Goal: Task Accomplishment & Management: Manage account settings

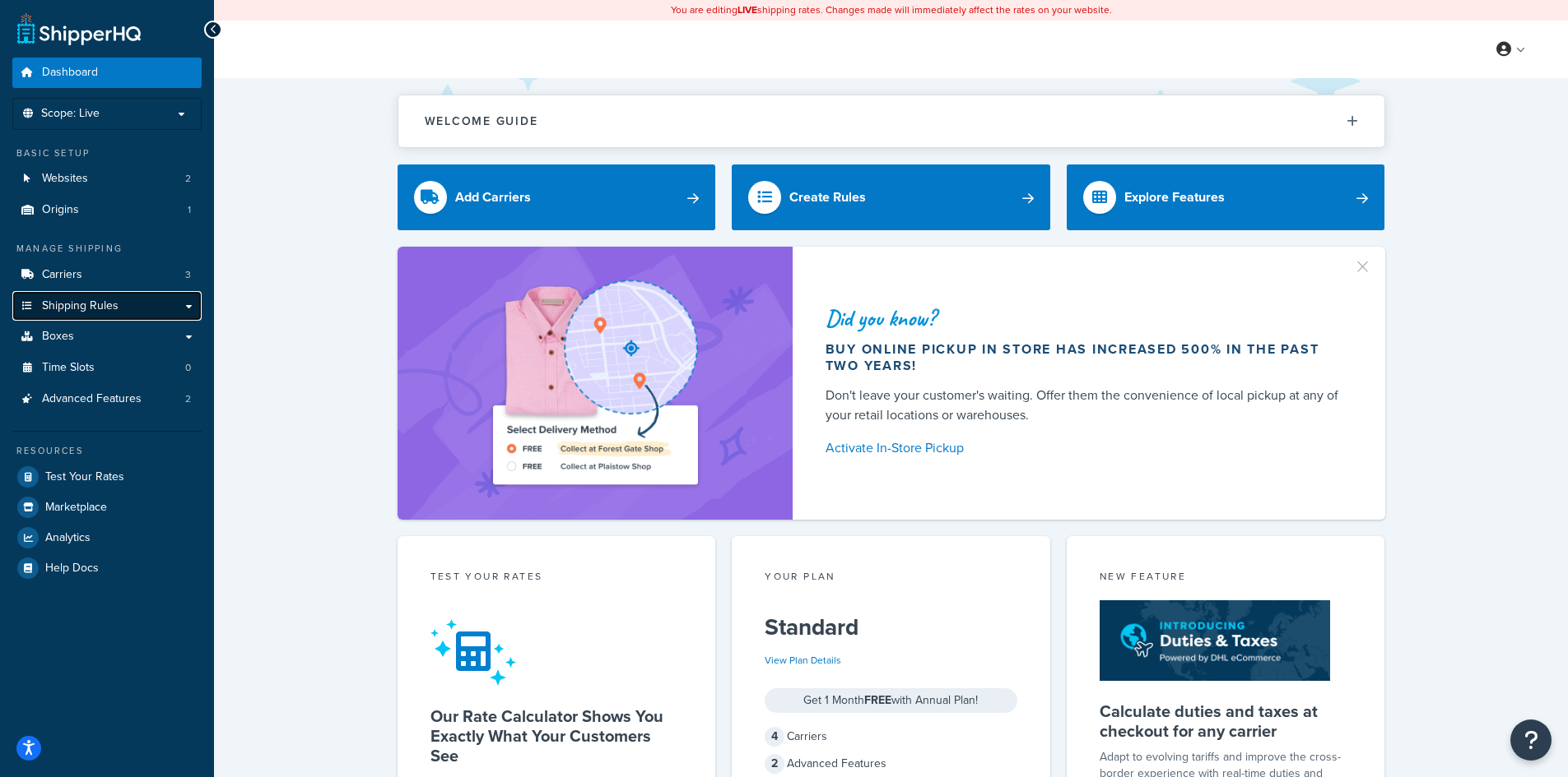
click at [84, 299] on span "Shipping Rules" at bounding box center [80, 306] width 76 height 14
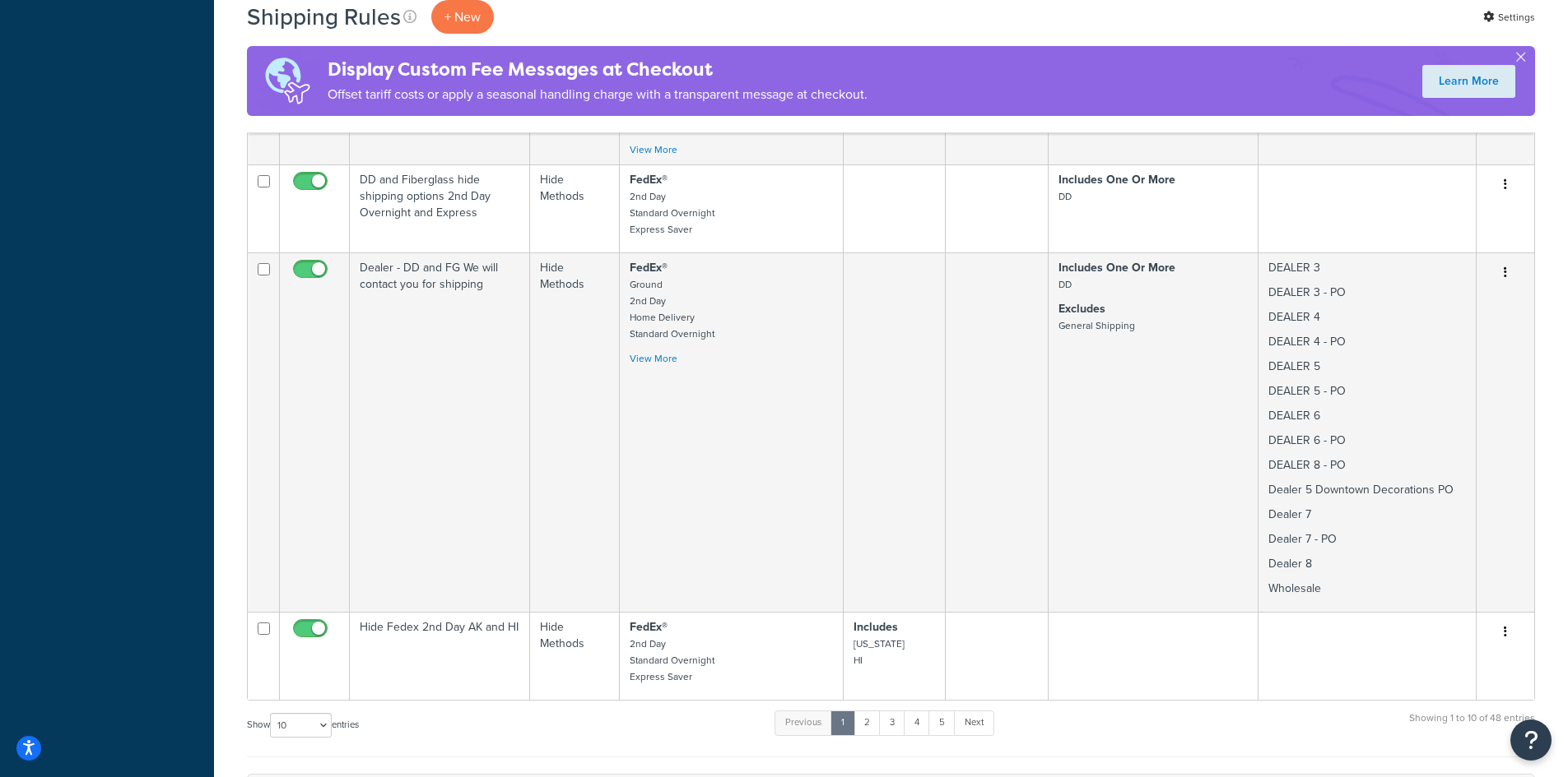
scroll to position [2632, 0]
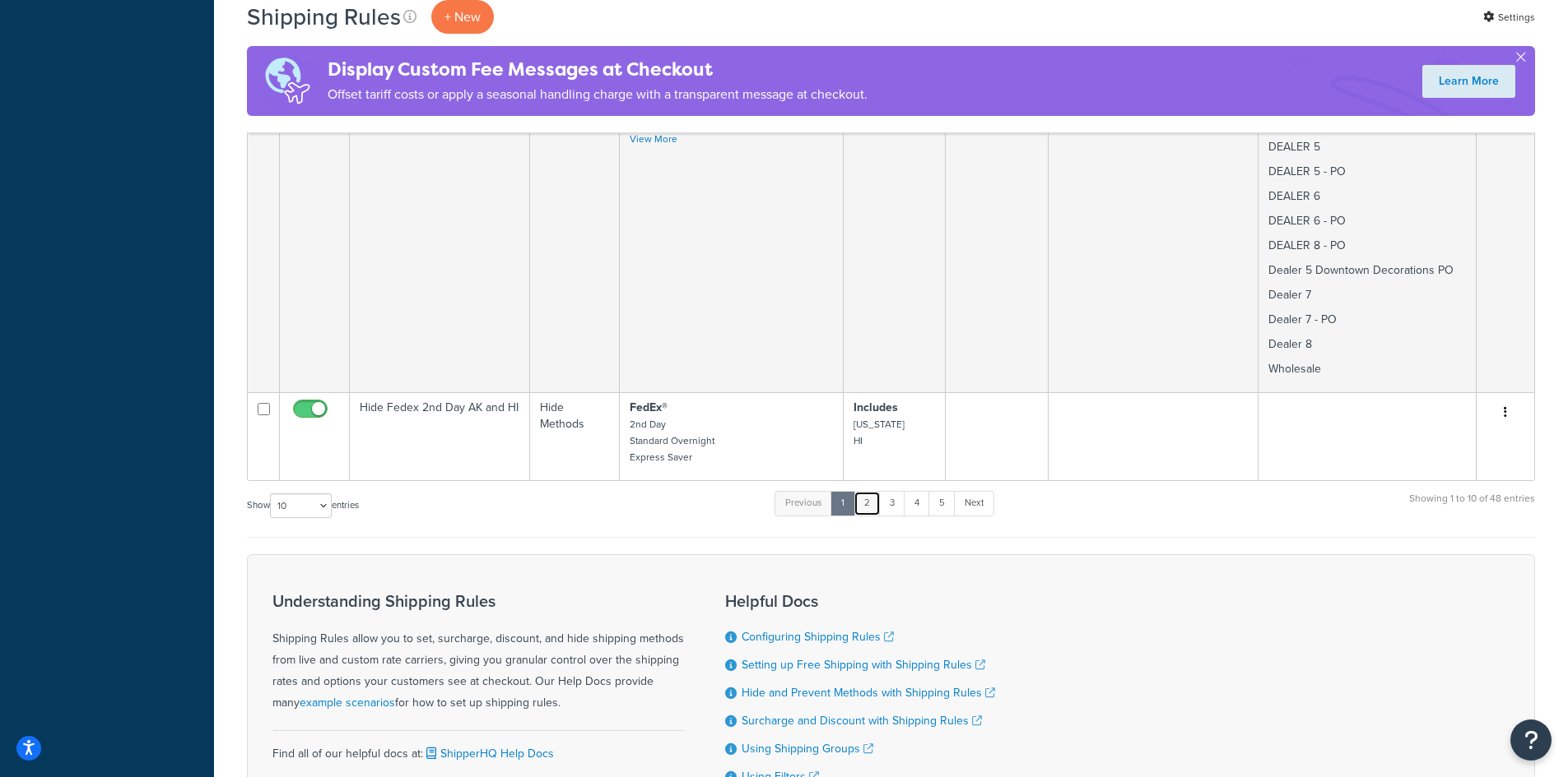
click at [875, 491] on link "2" at bounding box center [867, 503] width 27 height 24
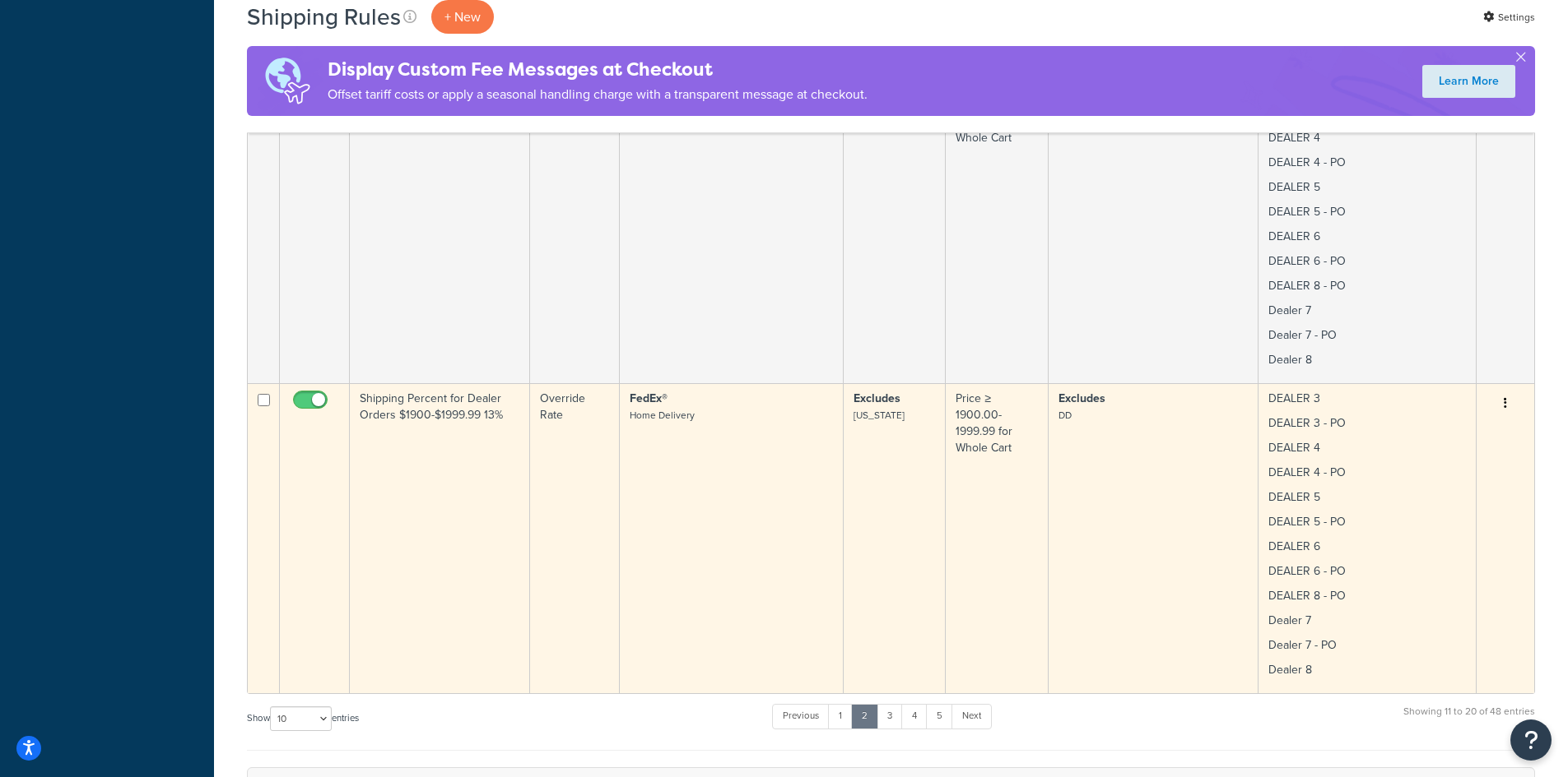
scroll to position [1246, 0]
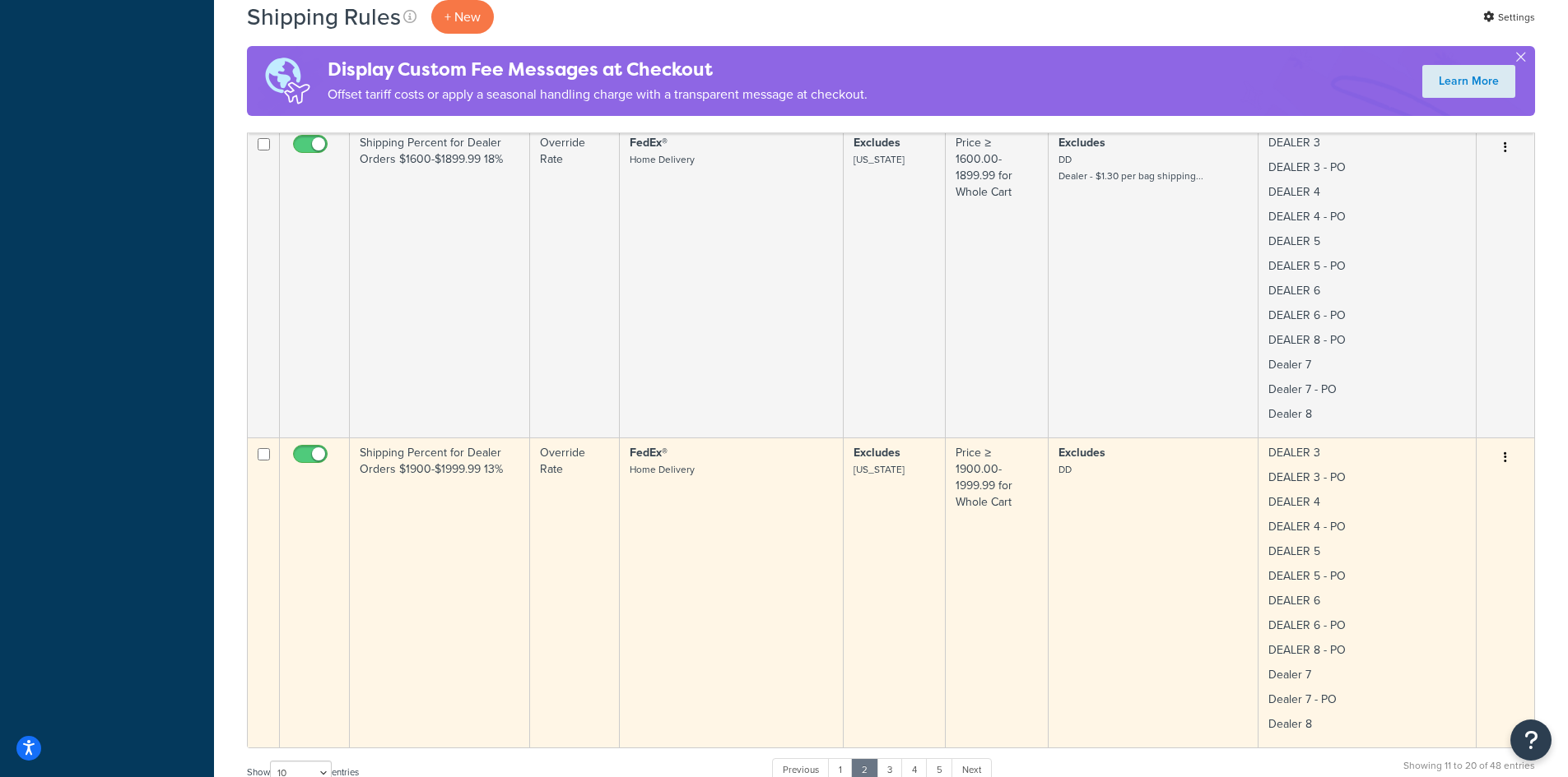
click at [417, 275] on td "Shipping Percent for Dealer Orders $1600-$1899.99 18%" at bounding box center [440, 283] width 180 height 310
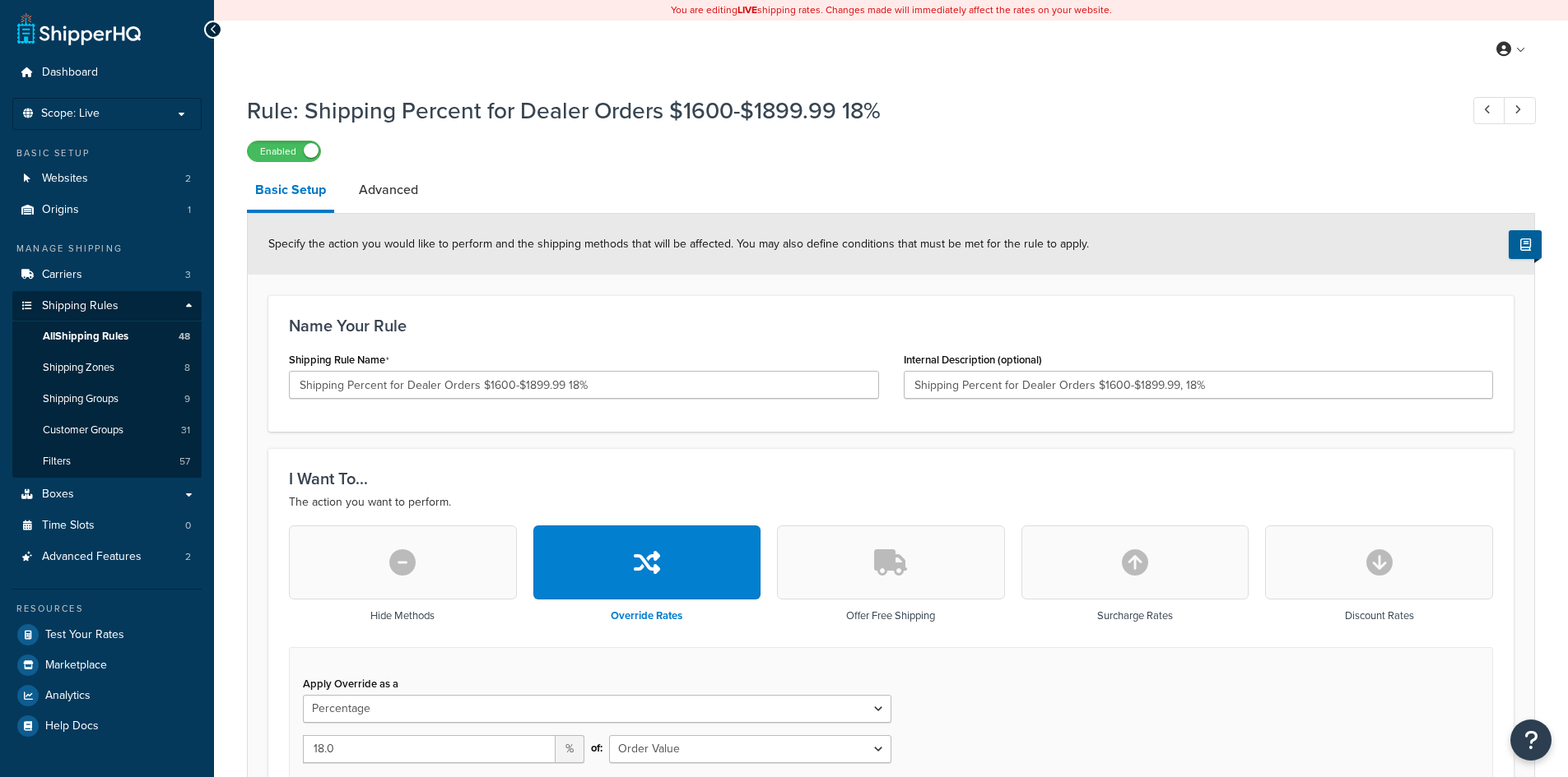
select select "PERCENTAGE"
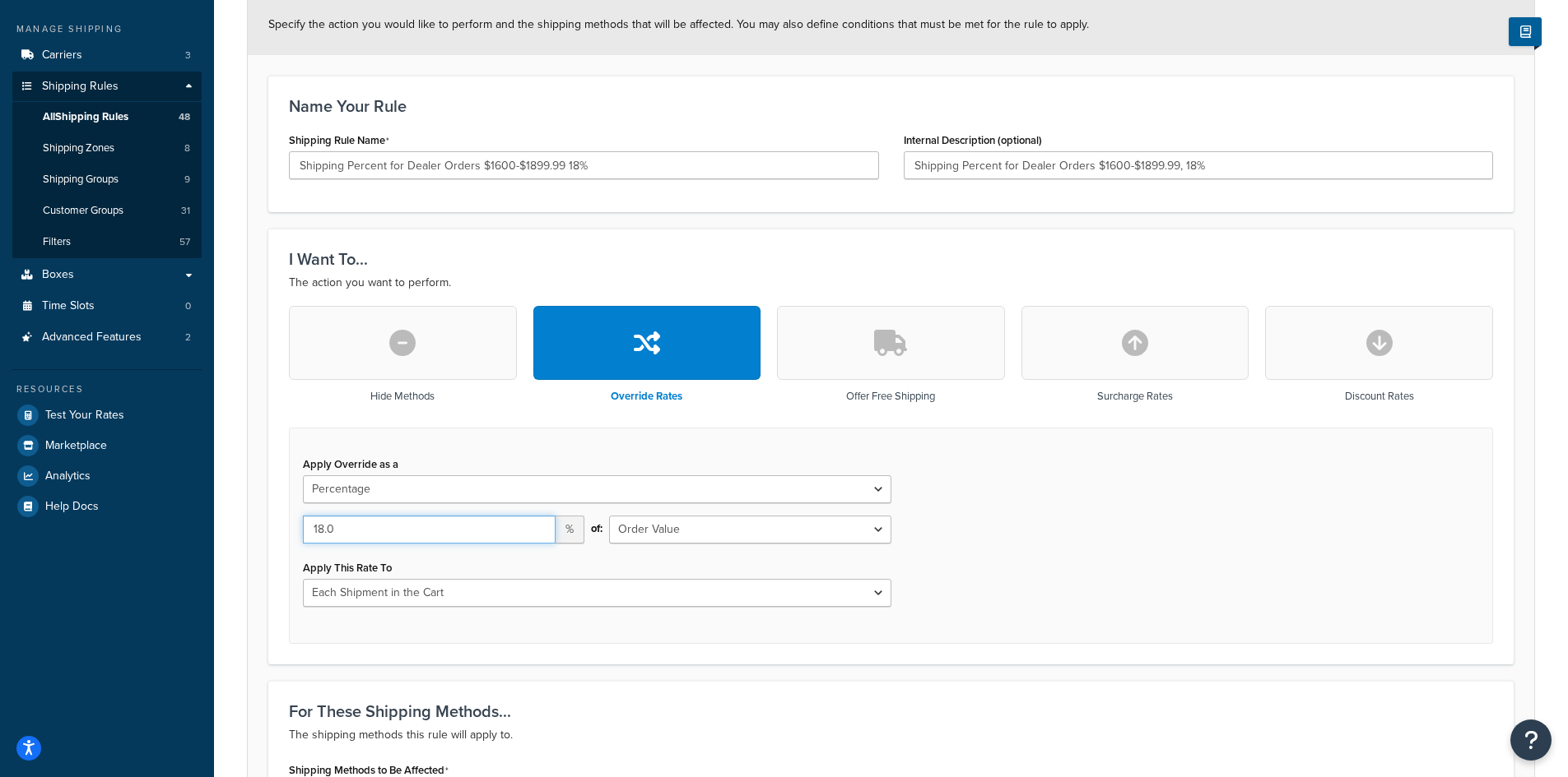
drag, startPoint x: 347, startPoint y: 530, endPoint x: 320, endPoint y: 527, distance: 27.2
click at [328, 528] on input "18.0" at bounding box center [429, 530] width 253 height 28
click at [358, 530] on input "18.0" at bounding box center [429, 530] width 253 height 28
drag, startPoint x: 347, startPoint y: 529, endPoint x: 287, endPoint y: 520, distance: 60.7
click at [287, 520] on div "Hide Methods Override Rates Offer Free Shipping Surcharge Rates Discount Rates …" at bounding box center [891, 474] width 1229 height 337
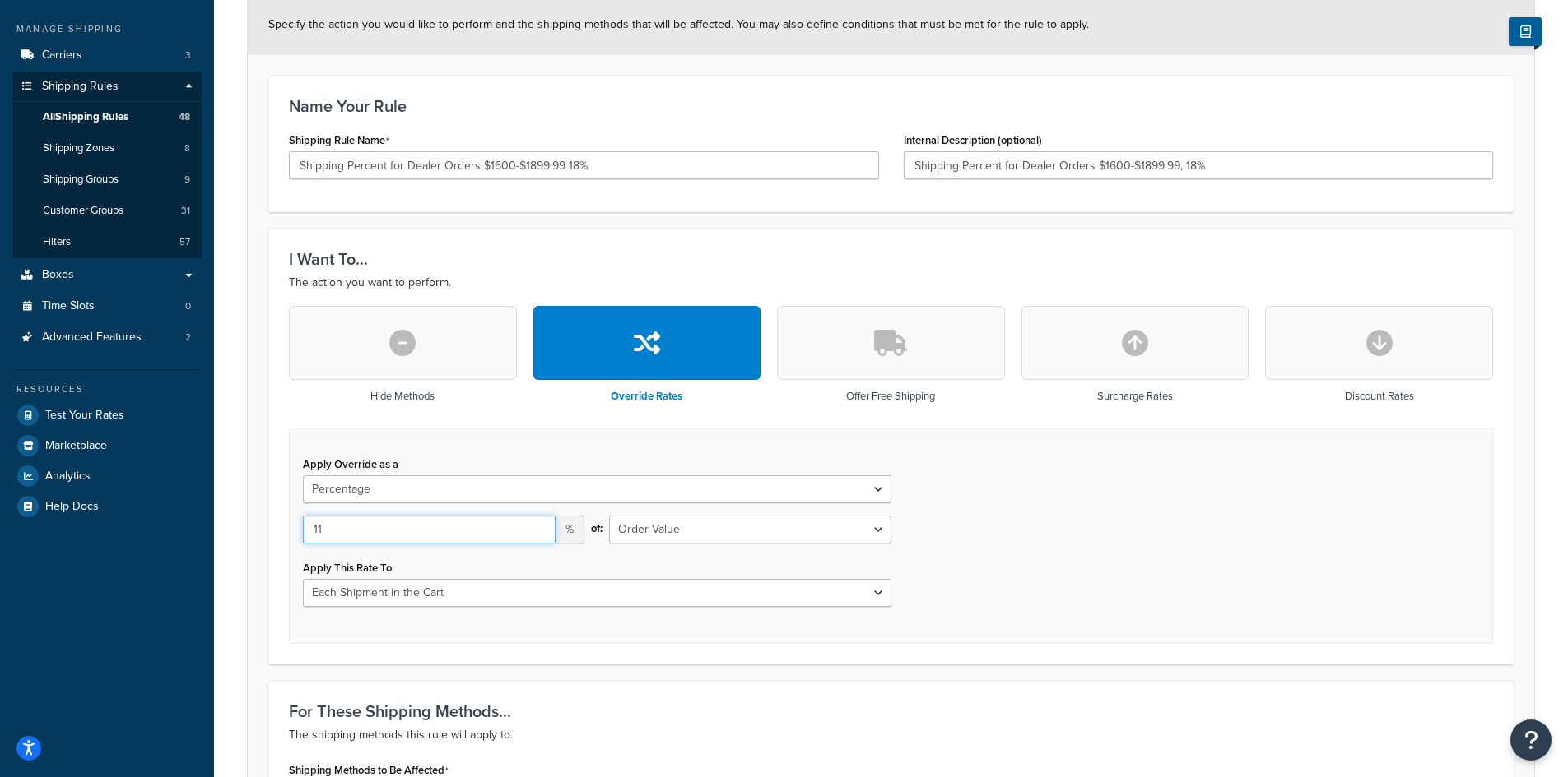
type input "11"
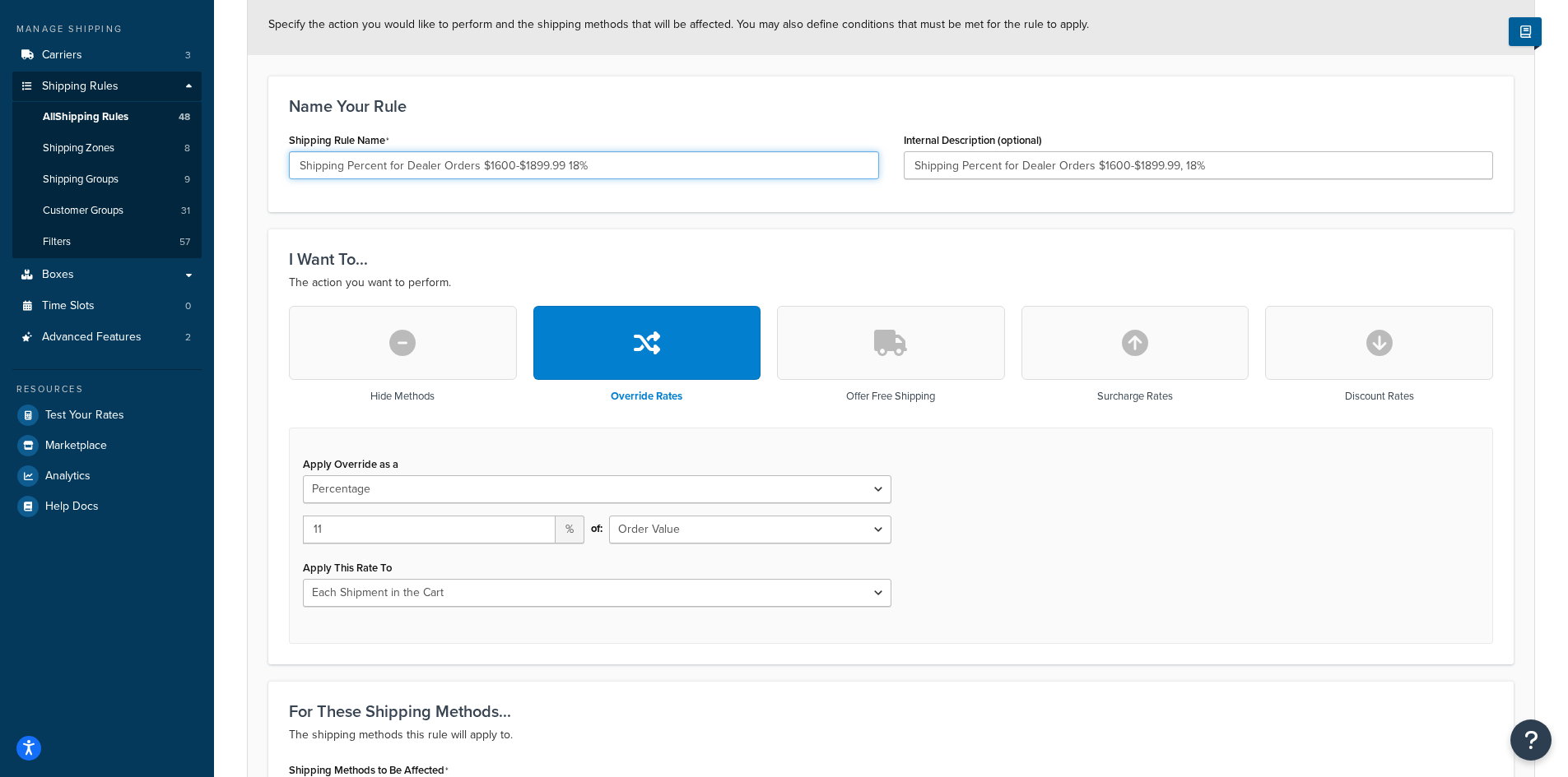
click at [569, 165] on input "Shipping Percent for Dealer Orders $1600-$1899.99 18%" at bounding box center [584, 166] width 590 height 28
type input "Shipping Percent for Dealer Orders $1600-$1899.99 11%"
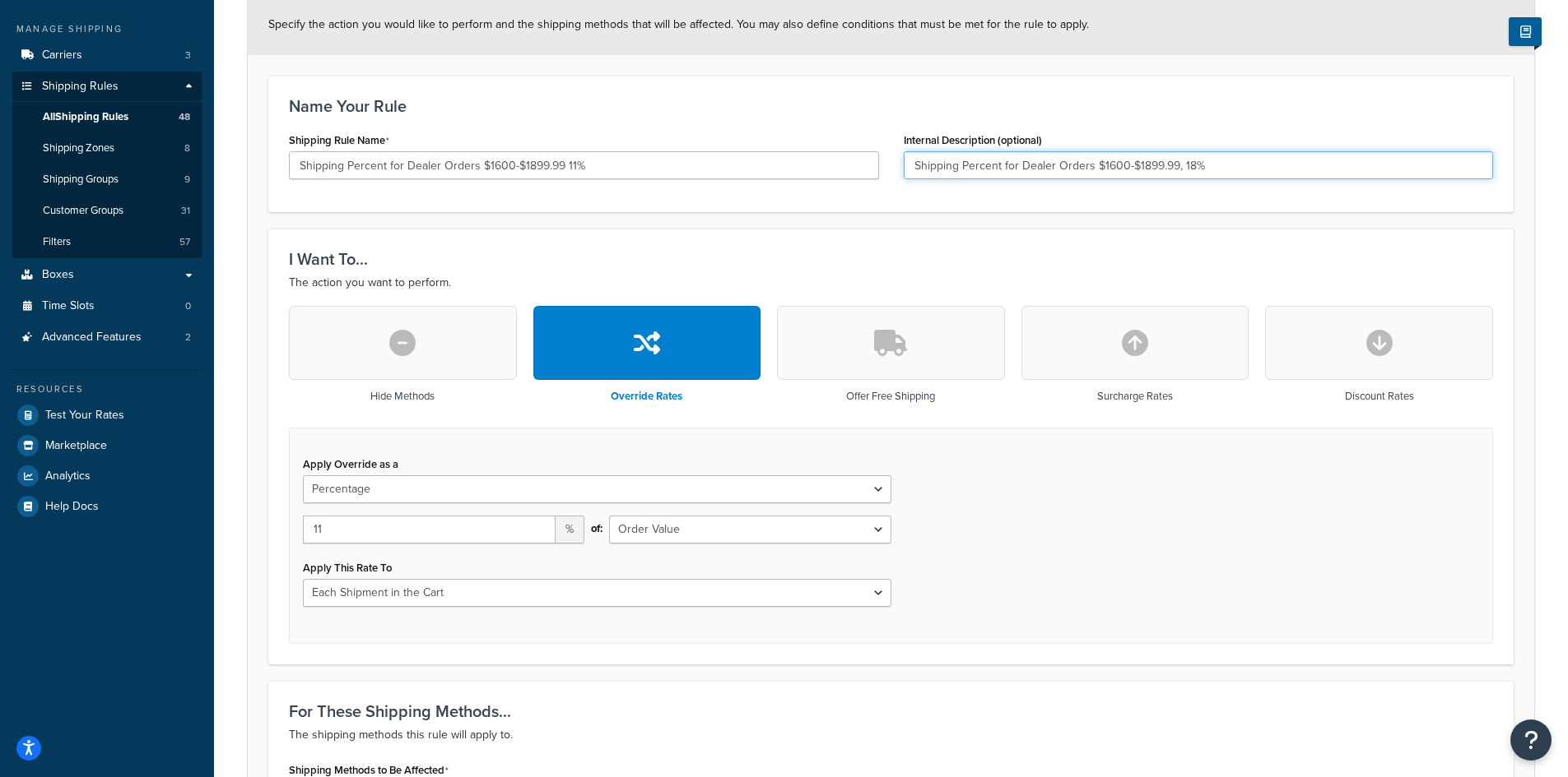
drag, startPoint x: 1189, startPoint y: 165, endPoint x: 1160, endPoint y: 167, distance: 29.1
click at [1179, 166] on input "Shipping Percent for Dealer Orders $1600-$1899.99, 18%" at bounding box center [1198, 166] width 590 height 28
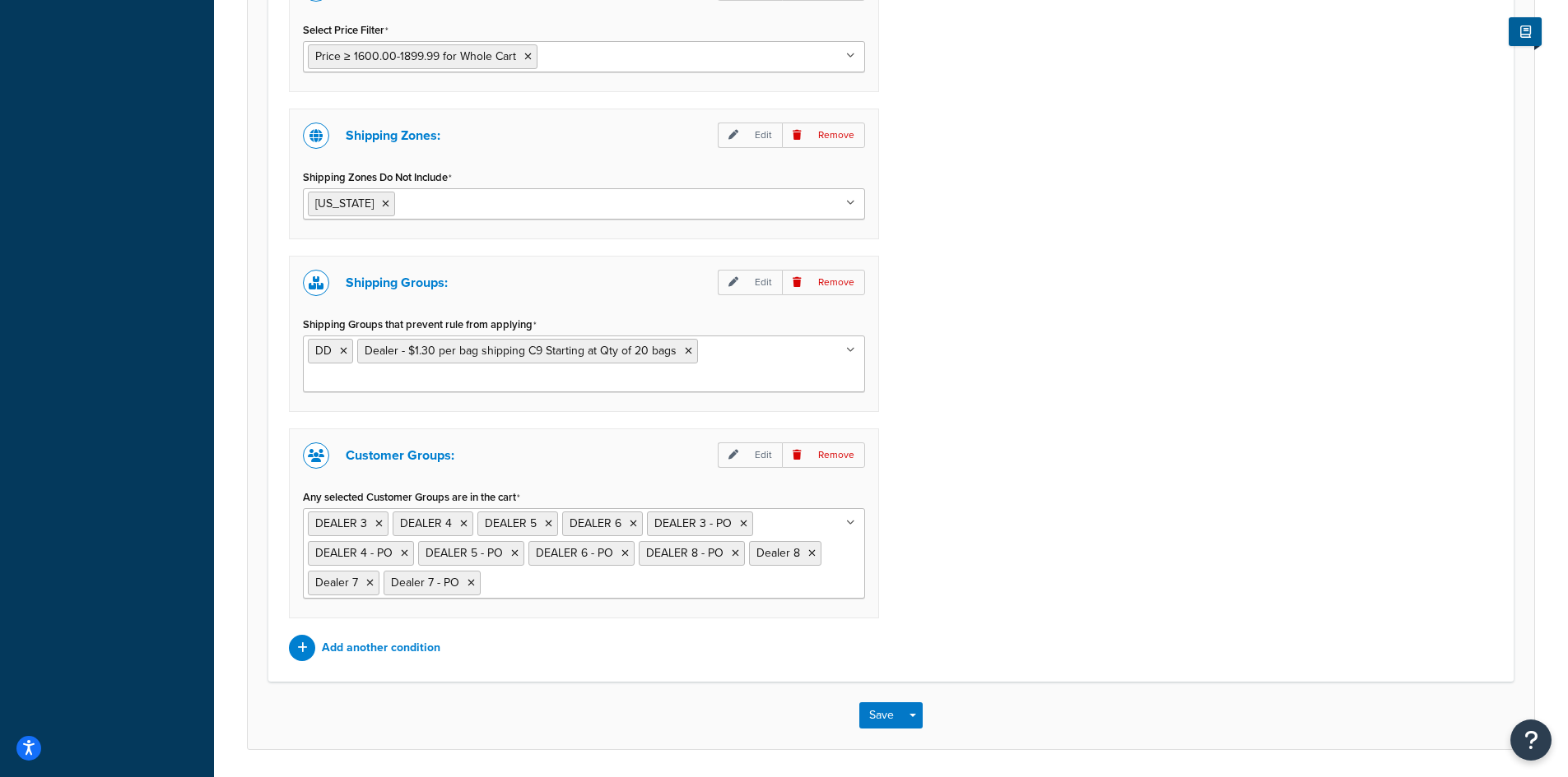
scroll to position [1341, 0]
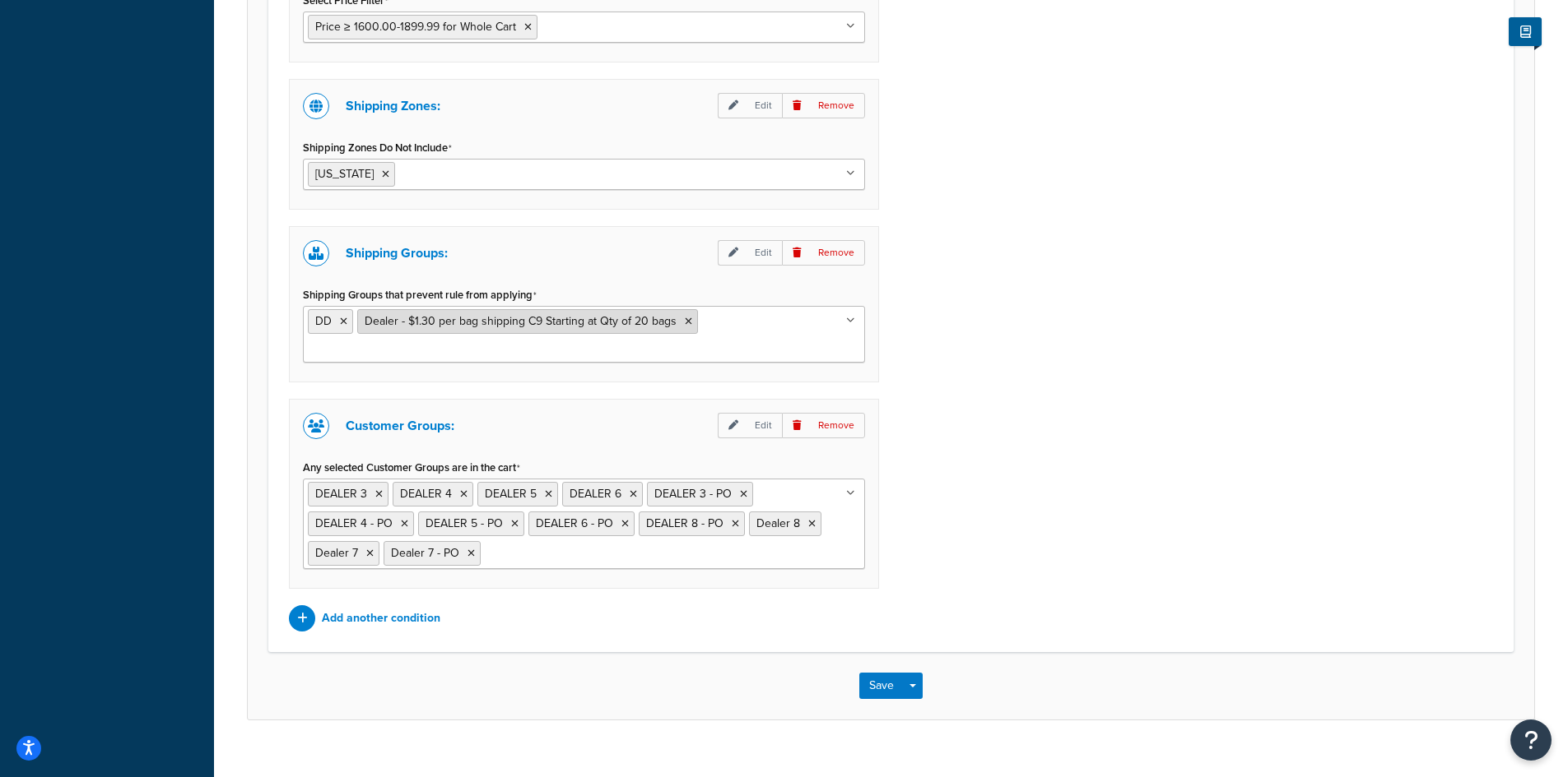
type input "Shipping Percent for Dealer Orders $1600-$1899.99, 11%"
click at [686, 327] on li "Dealer - $1.30 per bag shipping C9 Starting at Qty of 20 bags" at bounding box center [528, 322] width 341 height 24
click at [685, 321] on icon at bounding box center [688, 321] width 8 height 10
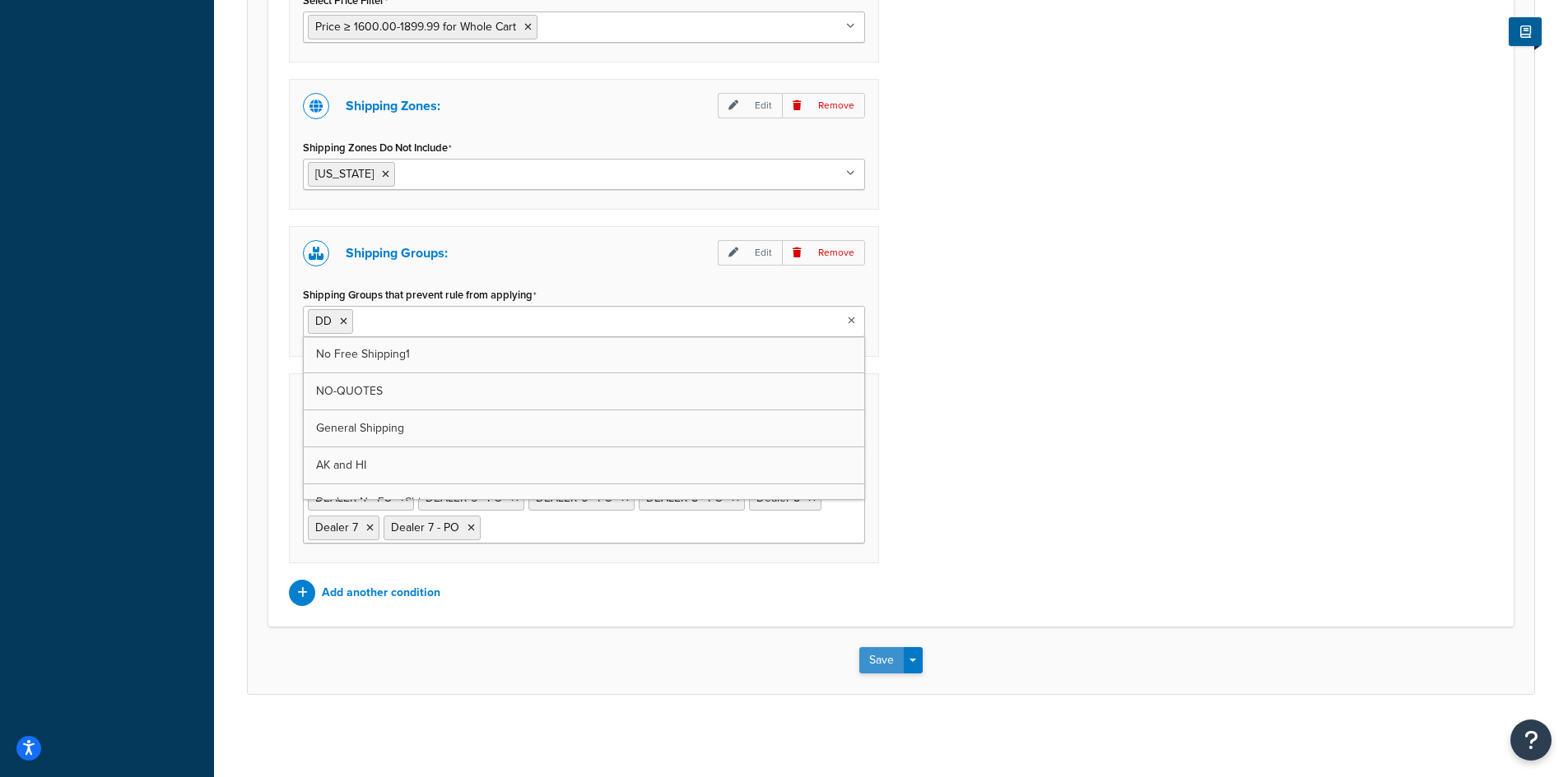
click at [876, 657] on button "Save" at bounding box center [881, 660] width 44 height 26
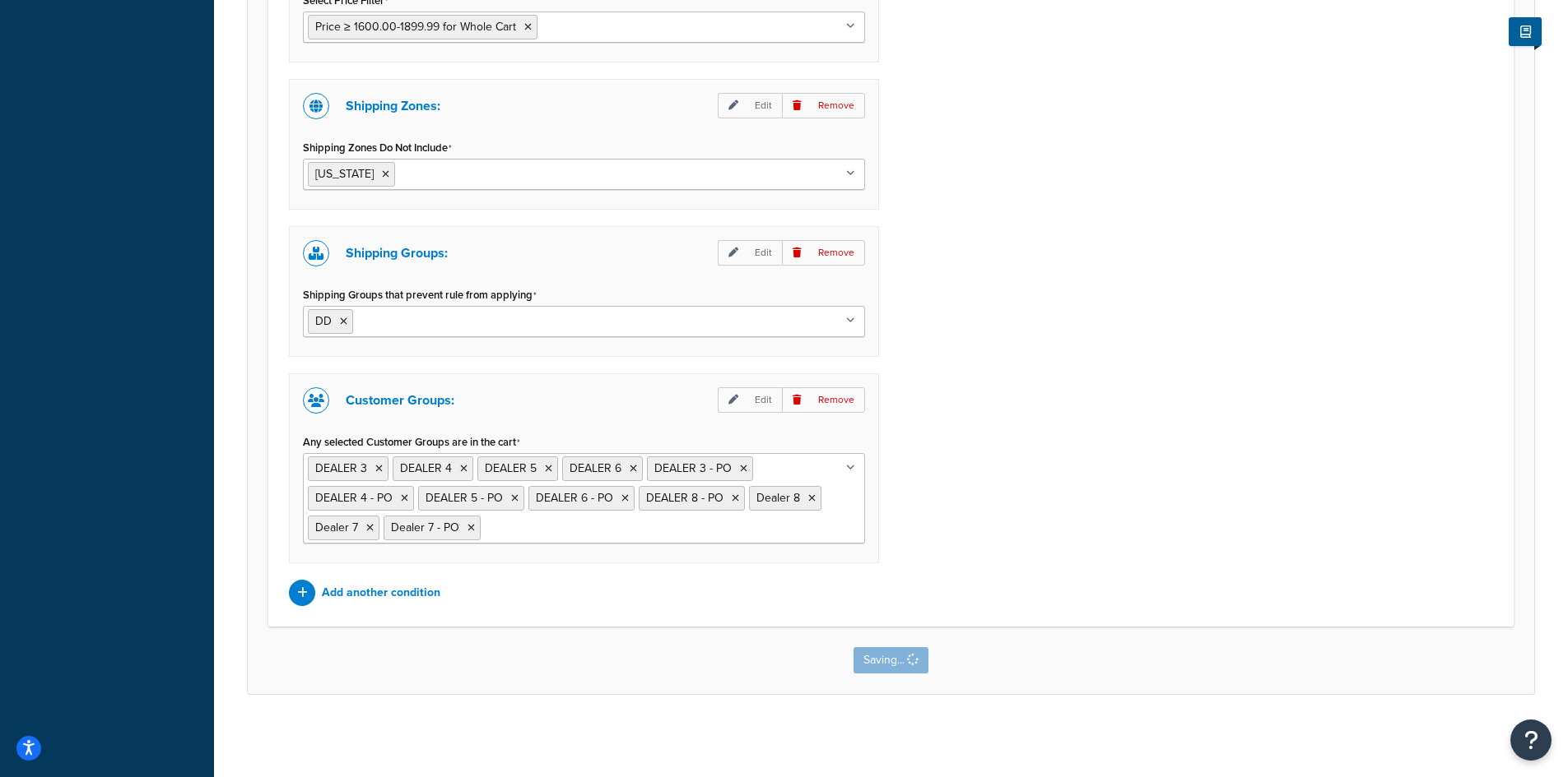
scroll to position [0, 0]
